Goal: Task Accomplishment & Management: Use online tool/utility

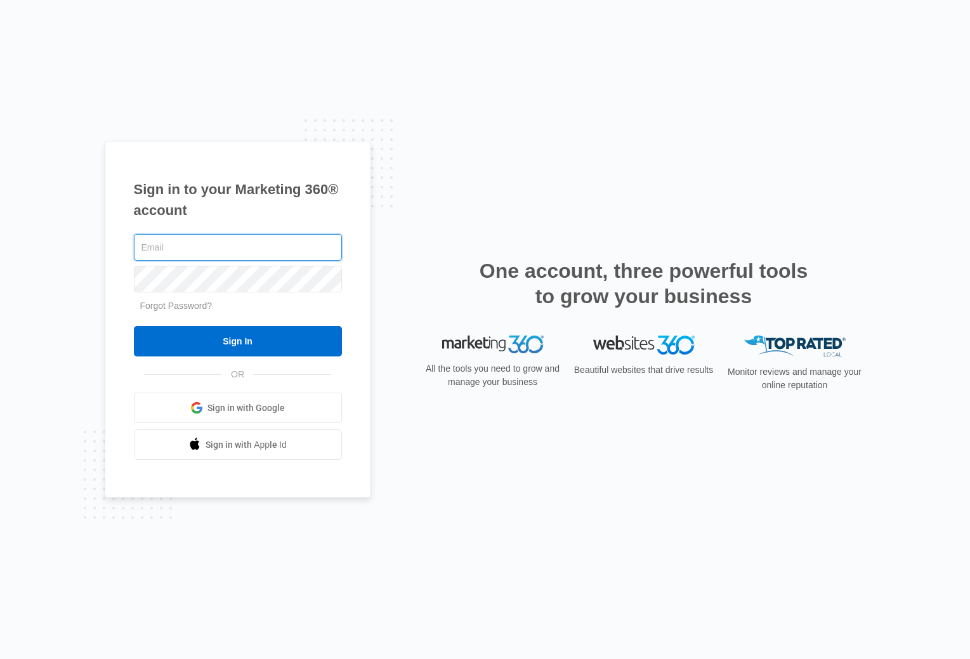
click at [222, 250] on input "text" at bounding box center [238, 247] width 208 height 27
type input "[EMAIL_ADDRESS][DOMAIN_NAME]"
click at [287, 358] on div "cesca.signatureeventrentals@gmail.com Forgot Password? Sign In OR Sign in with …" at bounding box center [238, 346] width 208 height 229
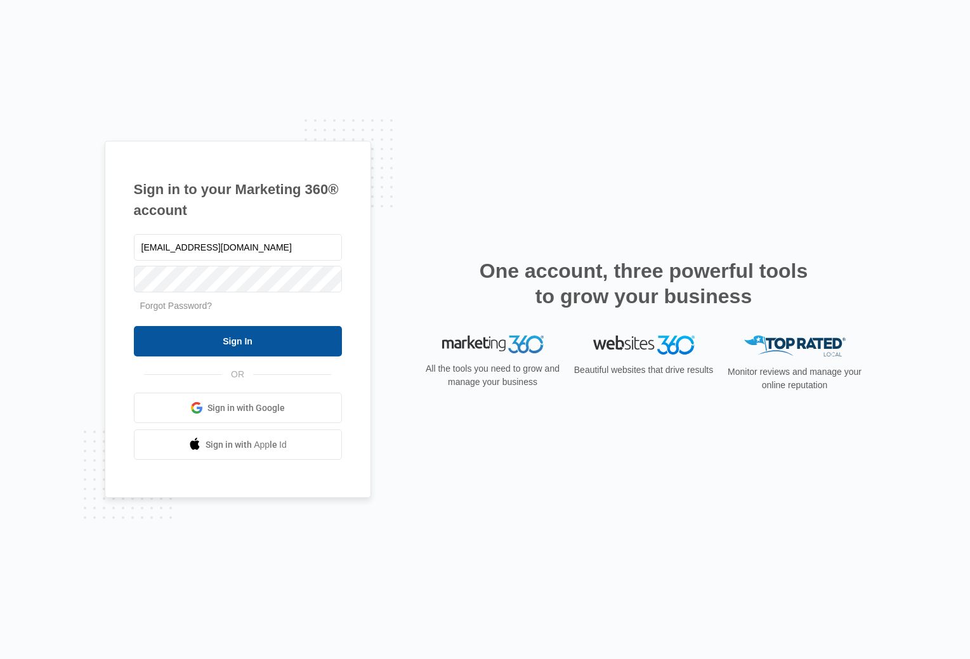
click at [283, 347] on input "Sign In" at bounding box center [238, 341] width 208 height 30
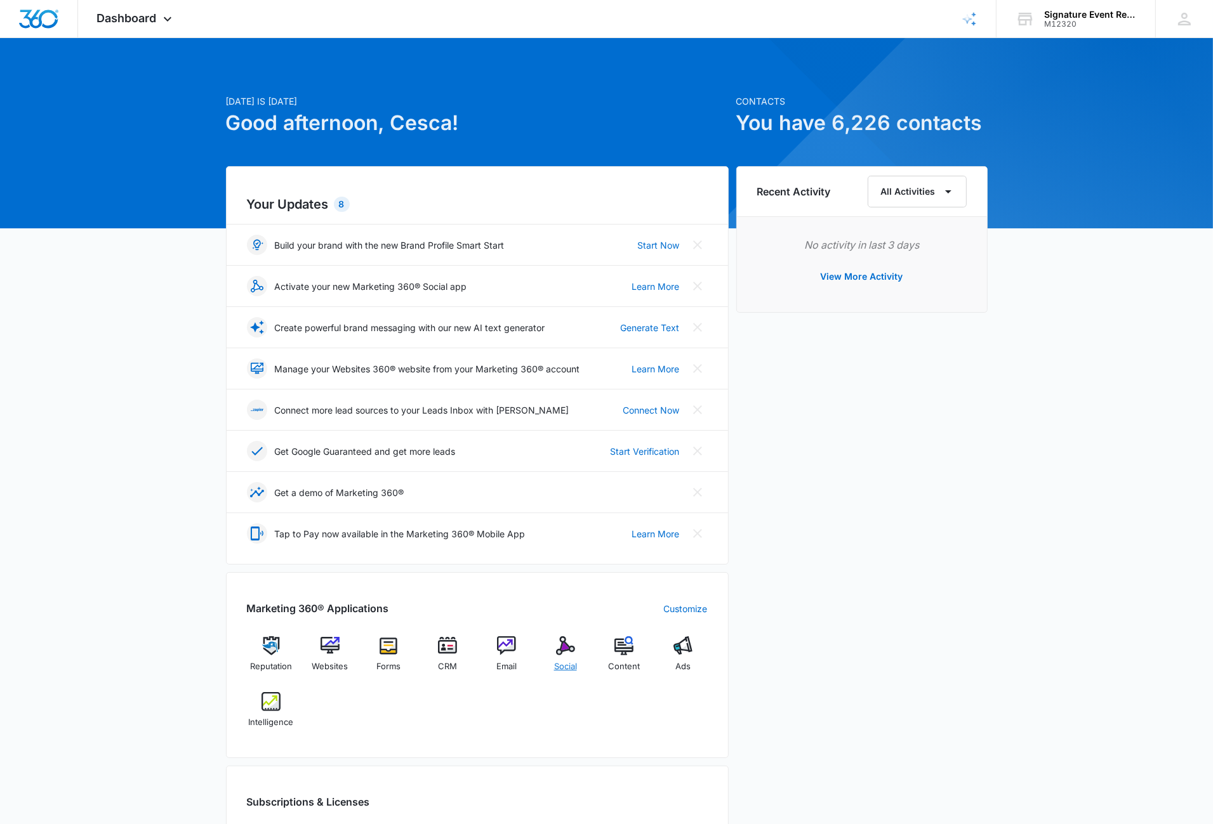
click at [566, 651] on img at bounding box center [565, 645] width 19 height 19
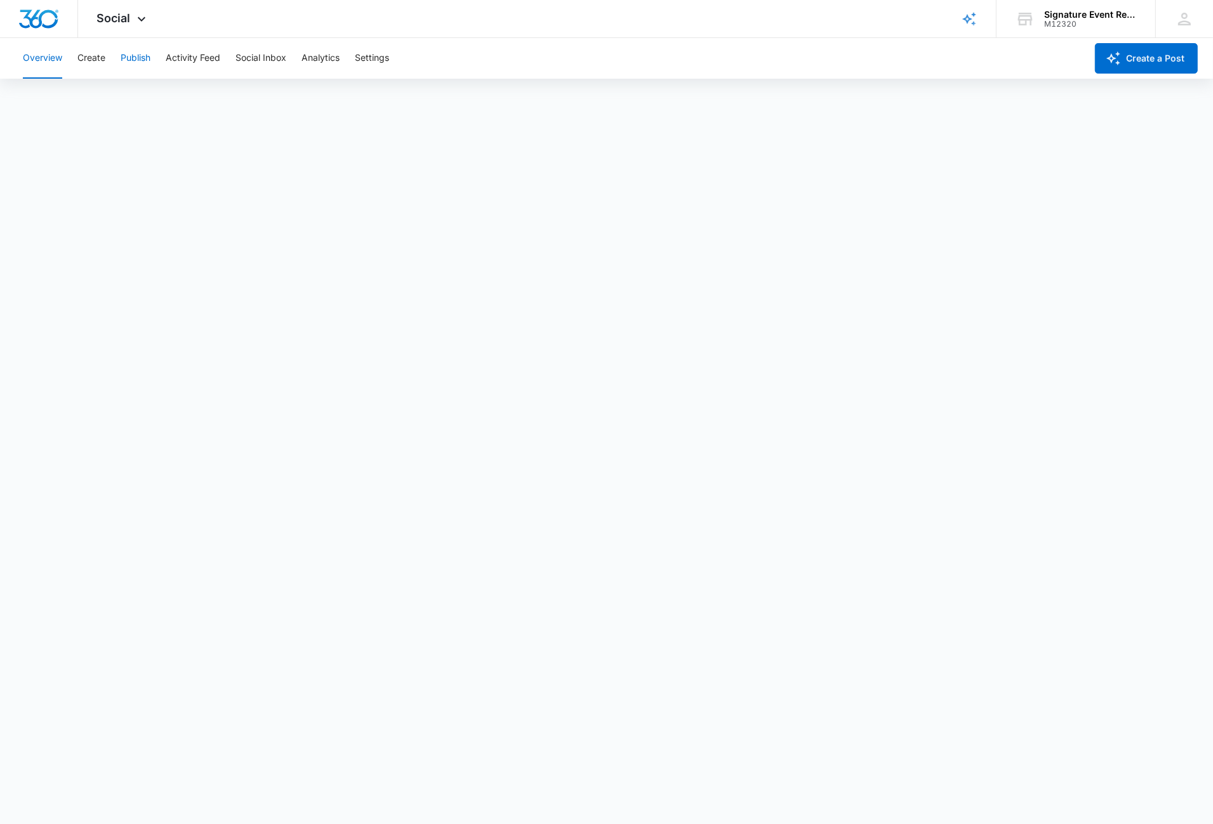
click at [126, 58] on button "Publish" at bounding box center [136, 58] width 30 height 41
click at [92, 58] on button "Create" at bounding box center [91, 58] width 28 height 41
click at [147, 56] on button "Publish" at bounding box center [136, 58] width 30 height 41
